Goal: Task Accomplishment & Management: Use online tool/utility

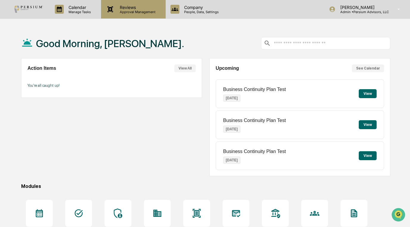
click at [120, 7] on p "Reviews" at bounding box center [136, 7] width 43 height 5
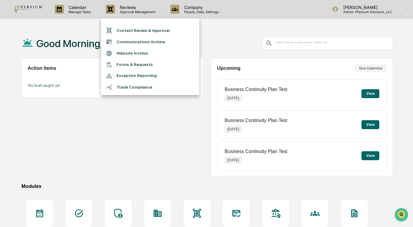
click at [72, 10] on div at bounding box center [206, 113] width 413 height 227
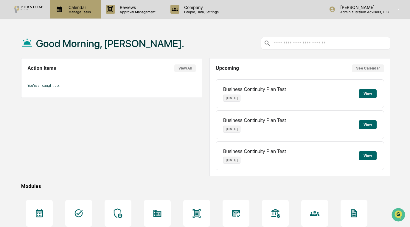
click at [69, 8] on p "Calendar" at bounding box center [79, 7] width 30 height 5
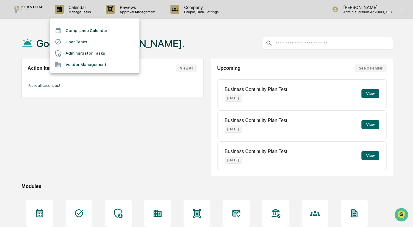
click at [80, 52] on li "Administrator Tasks" at bounding box center [94, 53] width 89 height 11
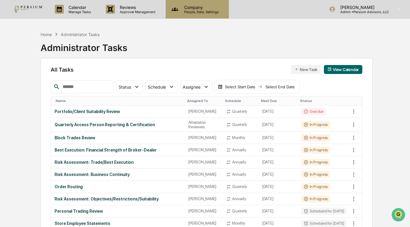
click at [183, 5] on p "Company" at bounding box center [200, 7] width 42 height 5
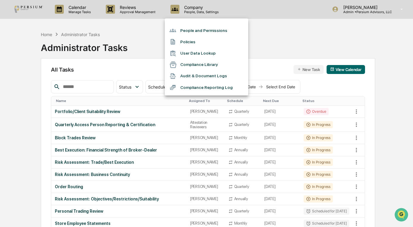
click at [120, 27] on div at bounding box center [206, 113] width 413 height 227
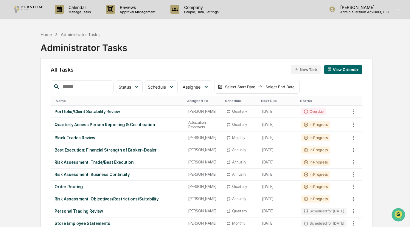
click at [102, 88] on input "text" at bounding box center [85, 87] width 51 height 8
type input "*****"
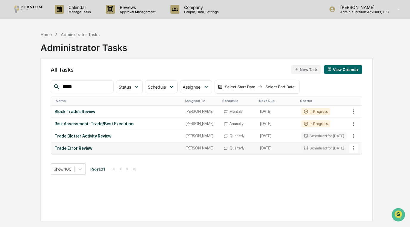
click at [72, 148] on div "Trade Error Review" at bounding box center [117, 148] width 124 height 5
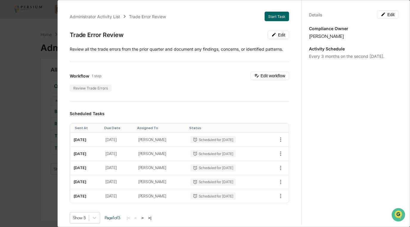
click at [12, 87] on div "Administrator Activity List Trade Error Review Start Task Trade Error Review Ed…" at bounding box center [205, 113] width 410 height 227
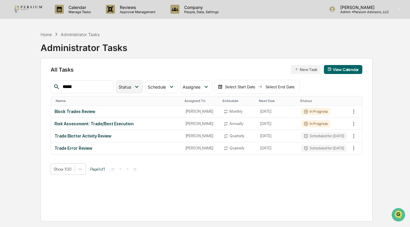
click at [140, 86] on icon at bounding box center [136, 86] width 7 height 7
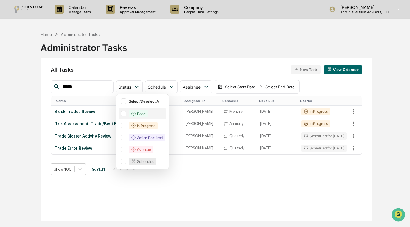
click at [126, 111] on div at bounding box center [123, 113] width 5 height 5
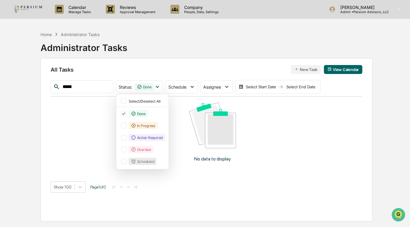
click at [341, 67] on button "View Calendar" at bounding box center [343, 69] width 38 height 9
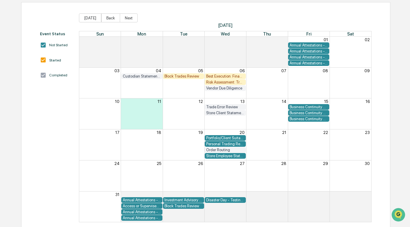
scroll to position [57, 0]
